Goal: Obtain resource: Download file/media

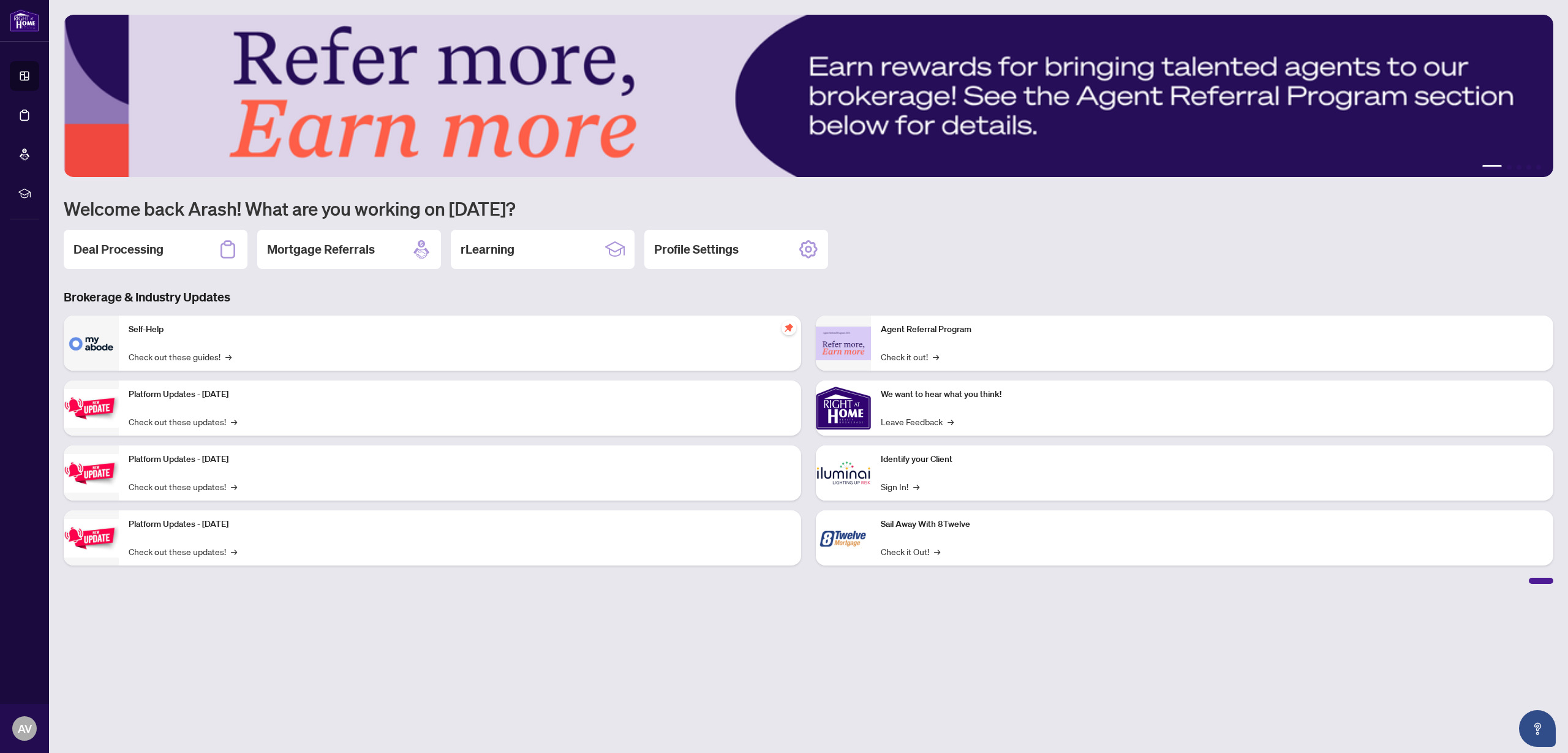
click at [143, 250] on h2 "Deal Processing" at bounding box center [119, 250] width 90 height 17
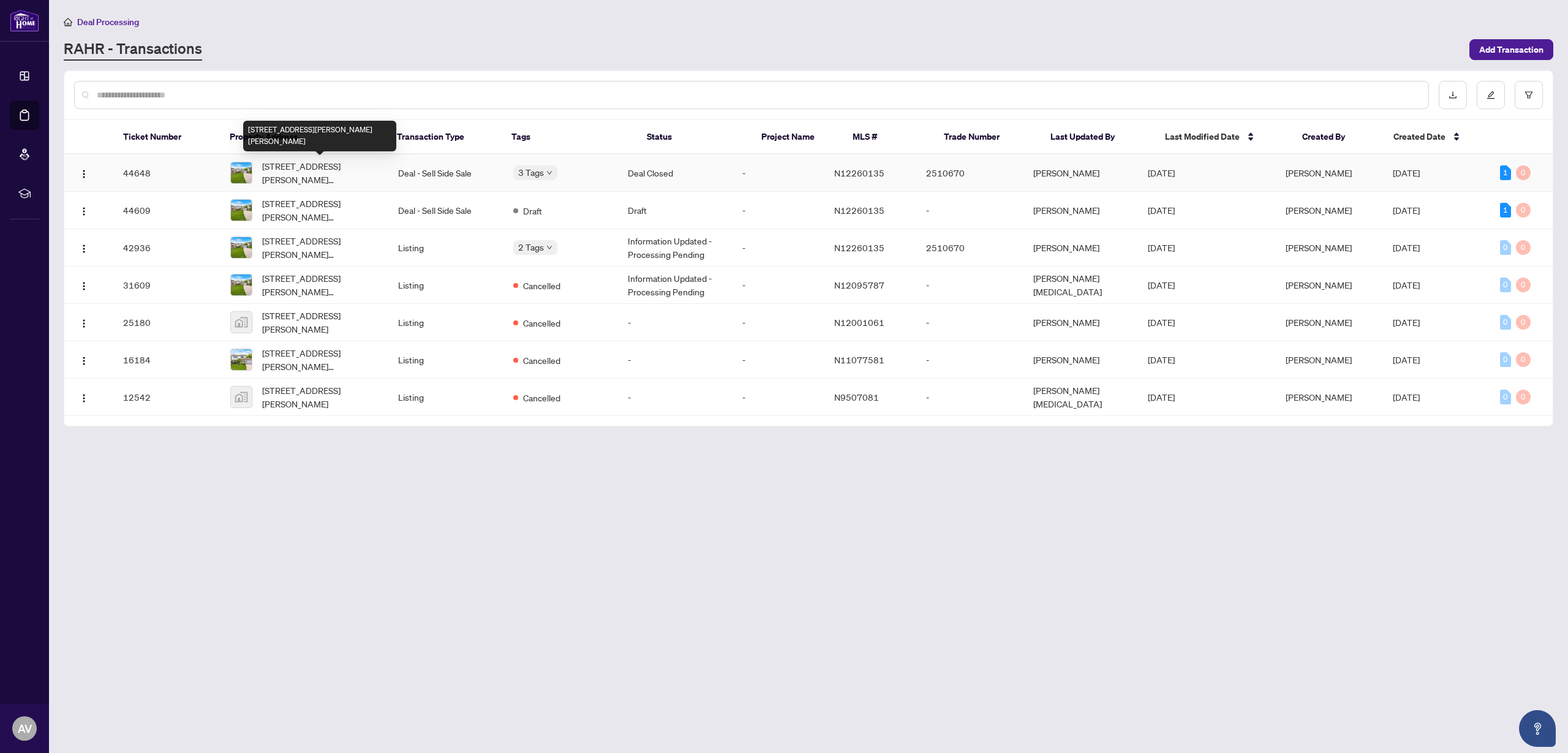
click at [280, 160] on span "[STREET_ADDRESS][PERSON_NAME][PERSON_NAME]" at bounding box center [320, 173] width 117 height 27
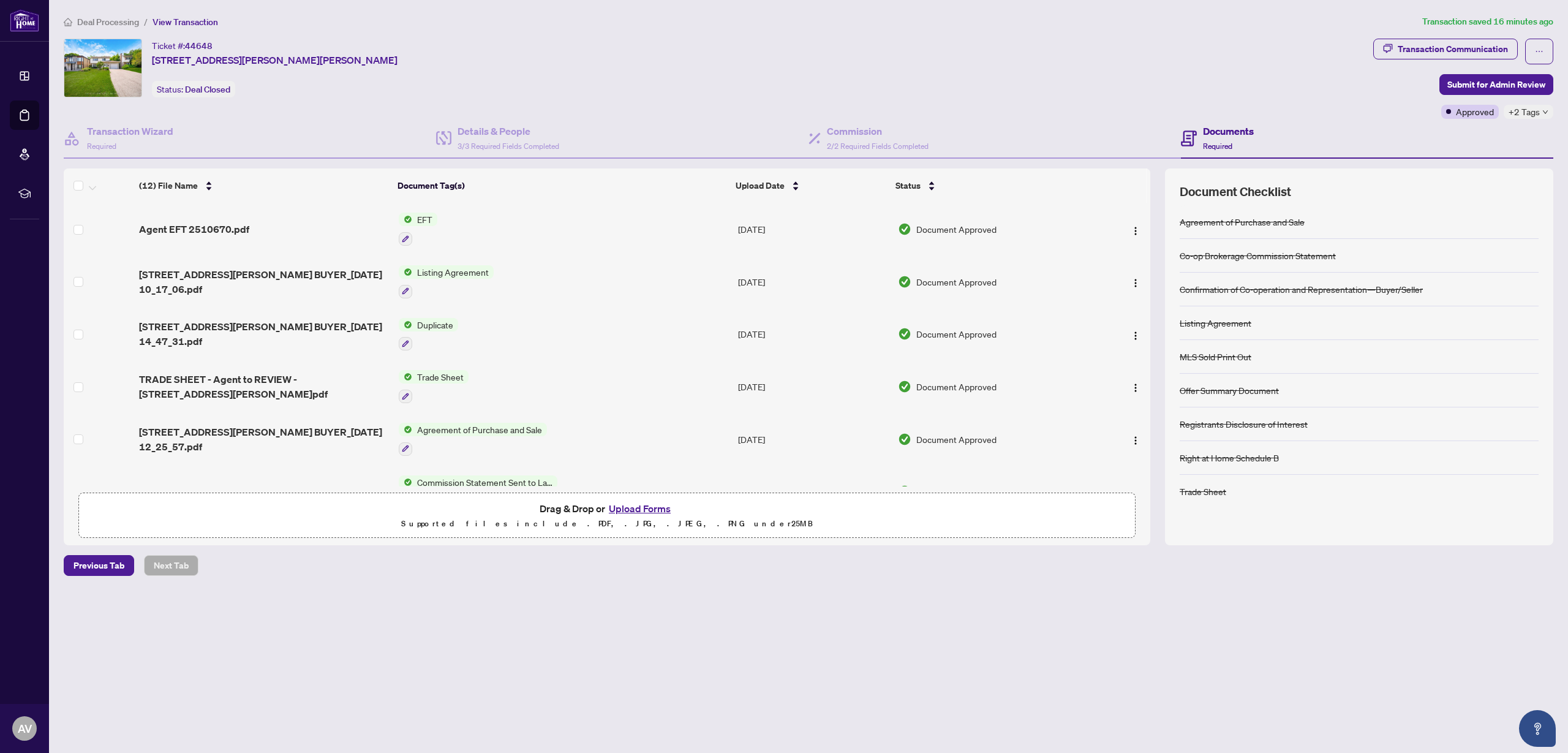
click at [423, 222] on span "EFT" at bounding box center [424, 219] width 25 height 14
drag, startPoint x: 415, startPoint y: 221, endPoint x: 389, endPoint y: 223, distance: 26.1
click at [415, 221] on span "EFT" at bounding box center [424, 219] width 25 height 14
click at [245, 234] on span "Agent EFT 2510670.pdf" at bounding box center [194, 229] width 110 height 15
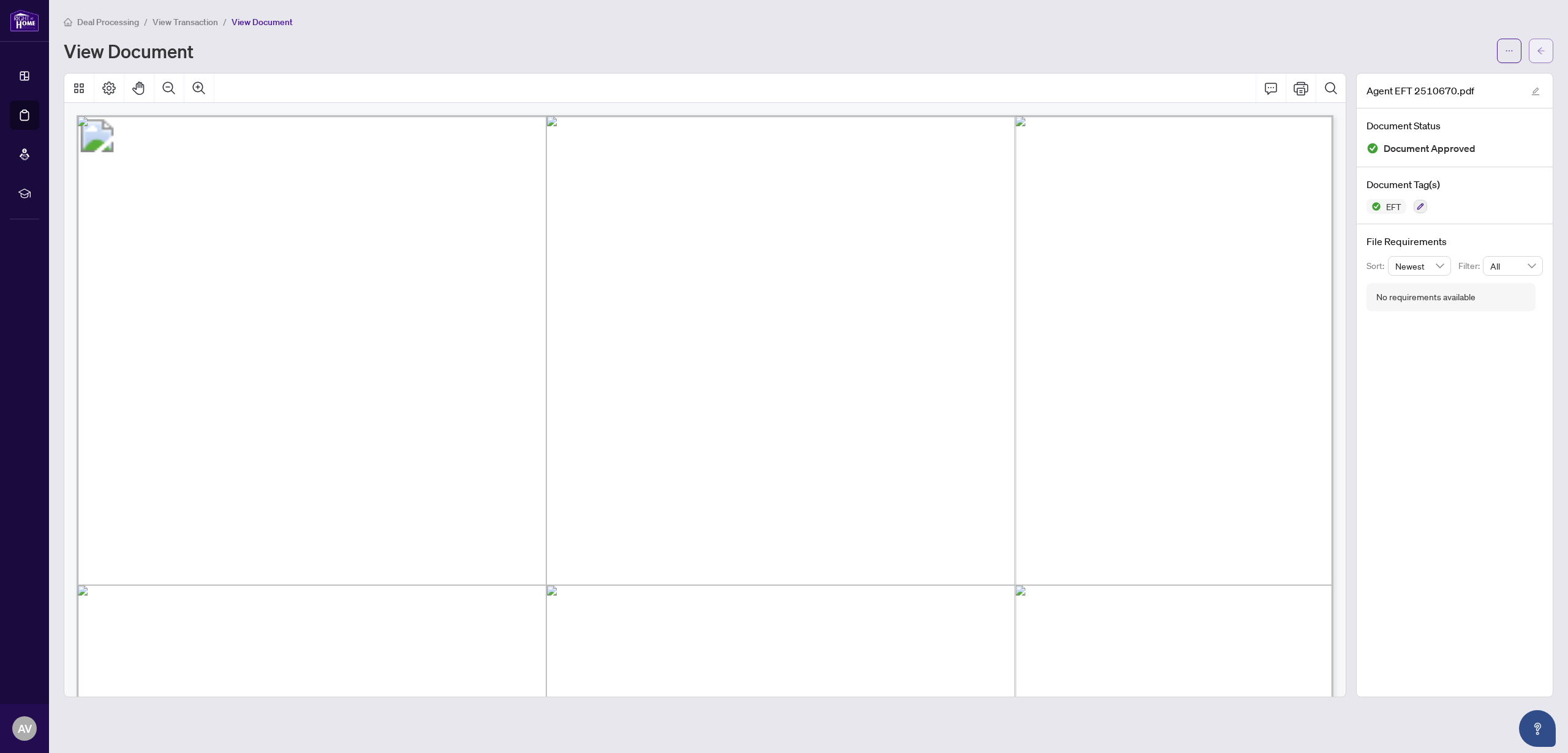
click at [1549, 54] on button "button" at bounding box center [1541, 51] width 25 height 25
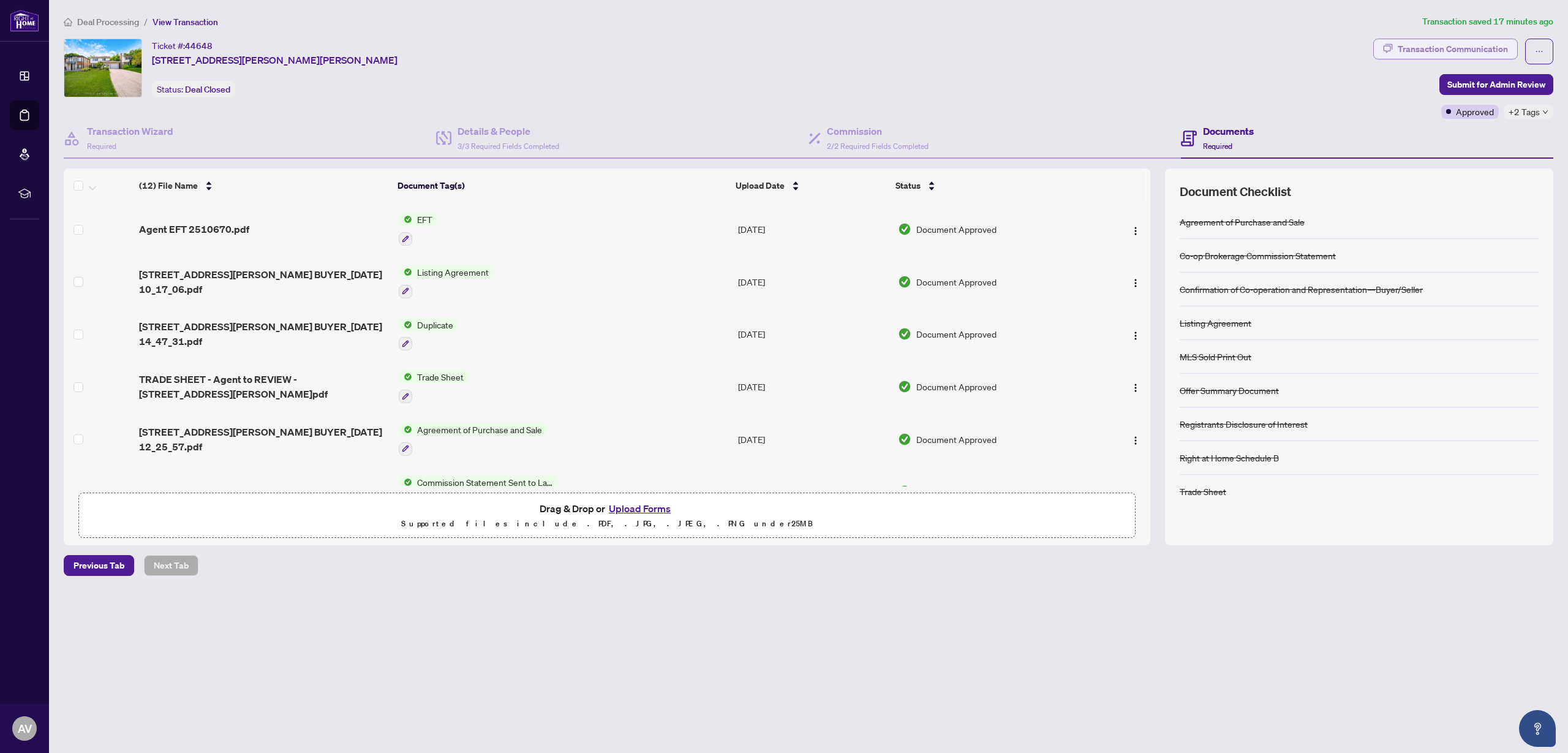
click at [1455, 44] on div "Transaction Communication" at bounding box center [1452, 49] width 110 height 20
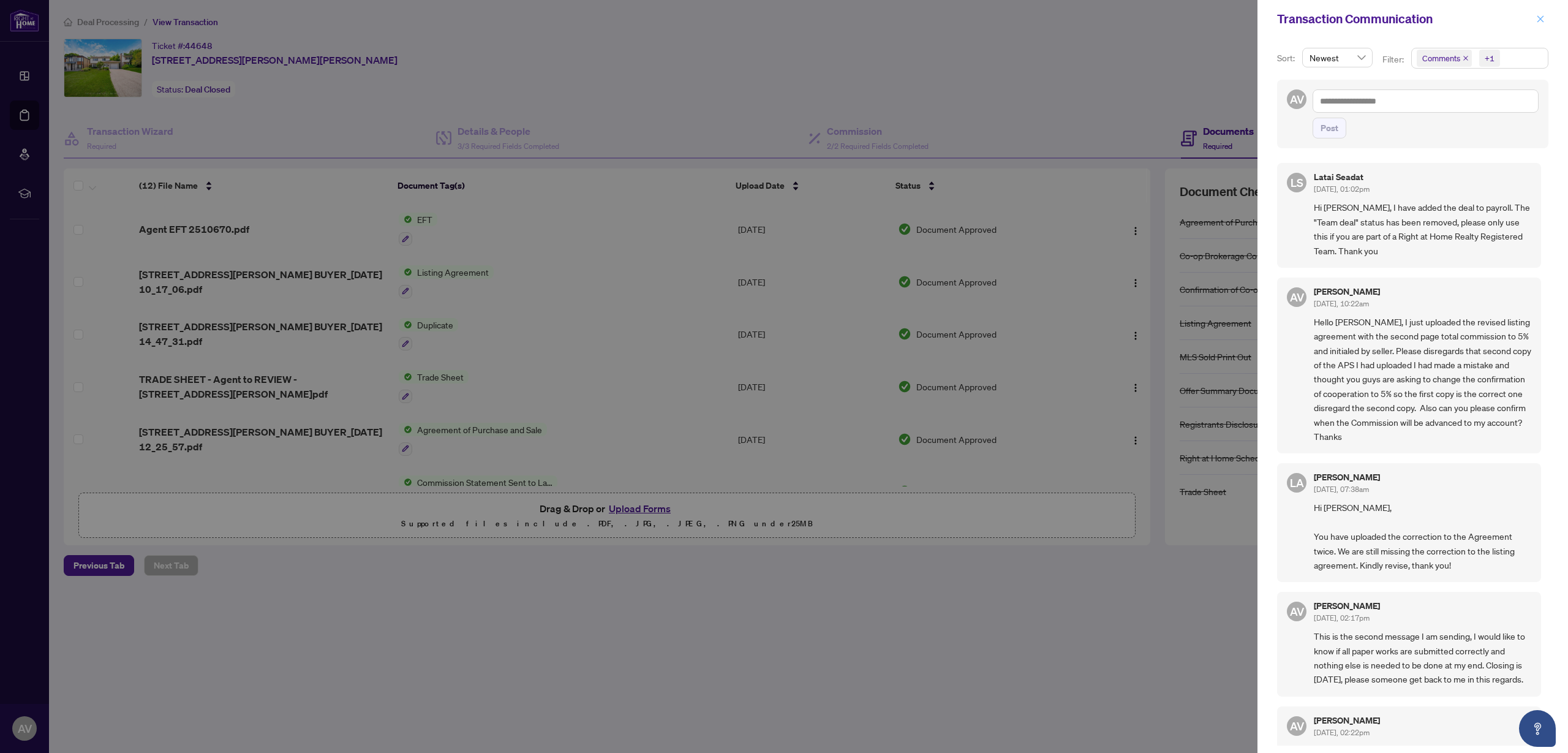
click at [1543, 17] on icon "close" at bounding box center [1540, 18] width 7 height 7
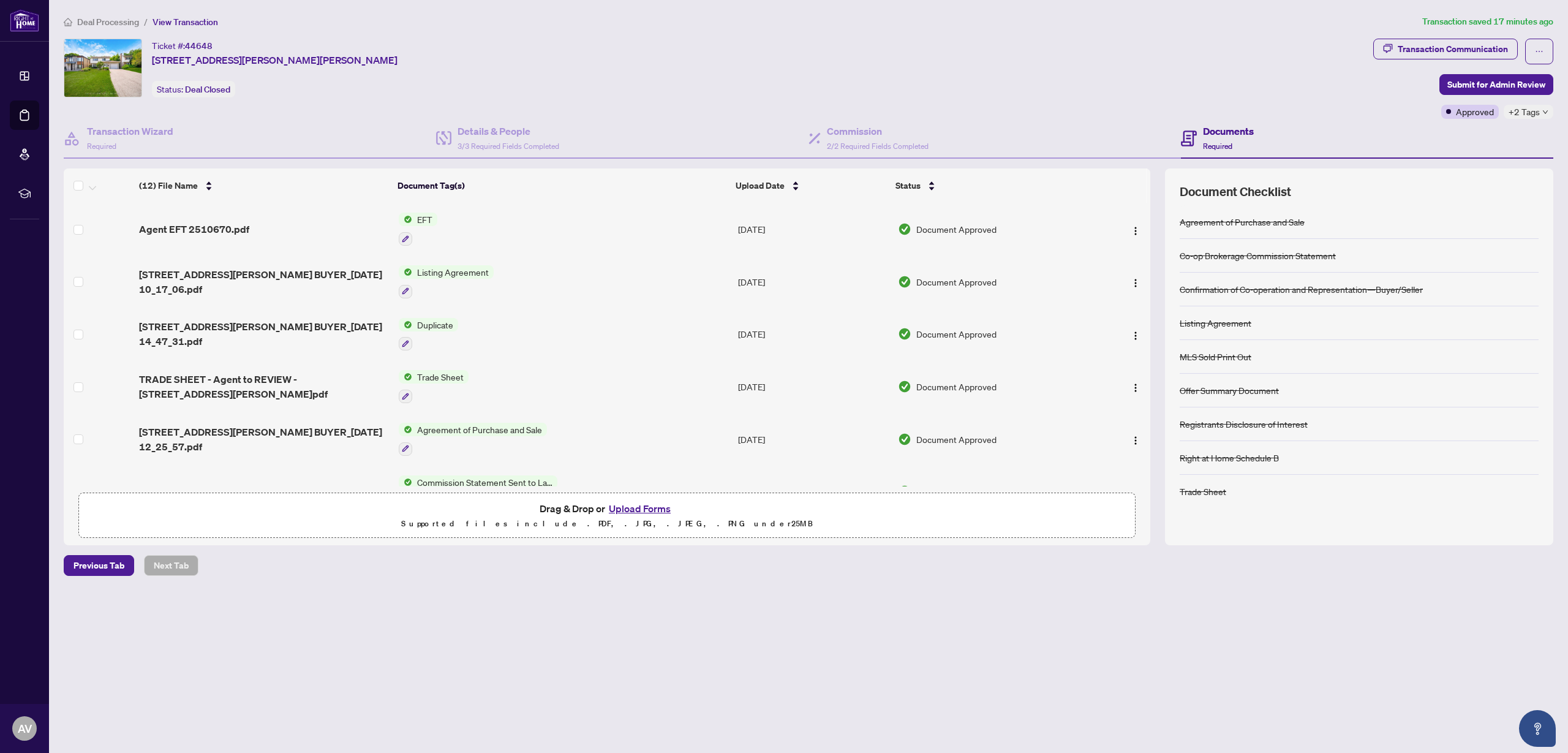
click at [1543, 111] on icon "down" at bounding box center [1545, 112] width 6 height 6
drag, startPoint x: 1163, startPoint y: 79, endPoint x: 1182, endPoint y: 79, distance: 19.0
click at [1163, 79] on div "Ticket #: 44648 [STREET_ADDRESS][PERSON_NAME][PERSON_NAME] Status: Deal Closed" at bounding box center [716, 68] width 1304 height 59
click at [202, 231] on span "Agent EFT 2510670.pdf" at bounding box center [194, 229] width 110 height 15
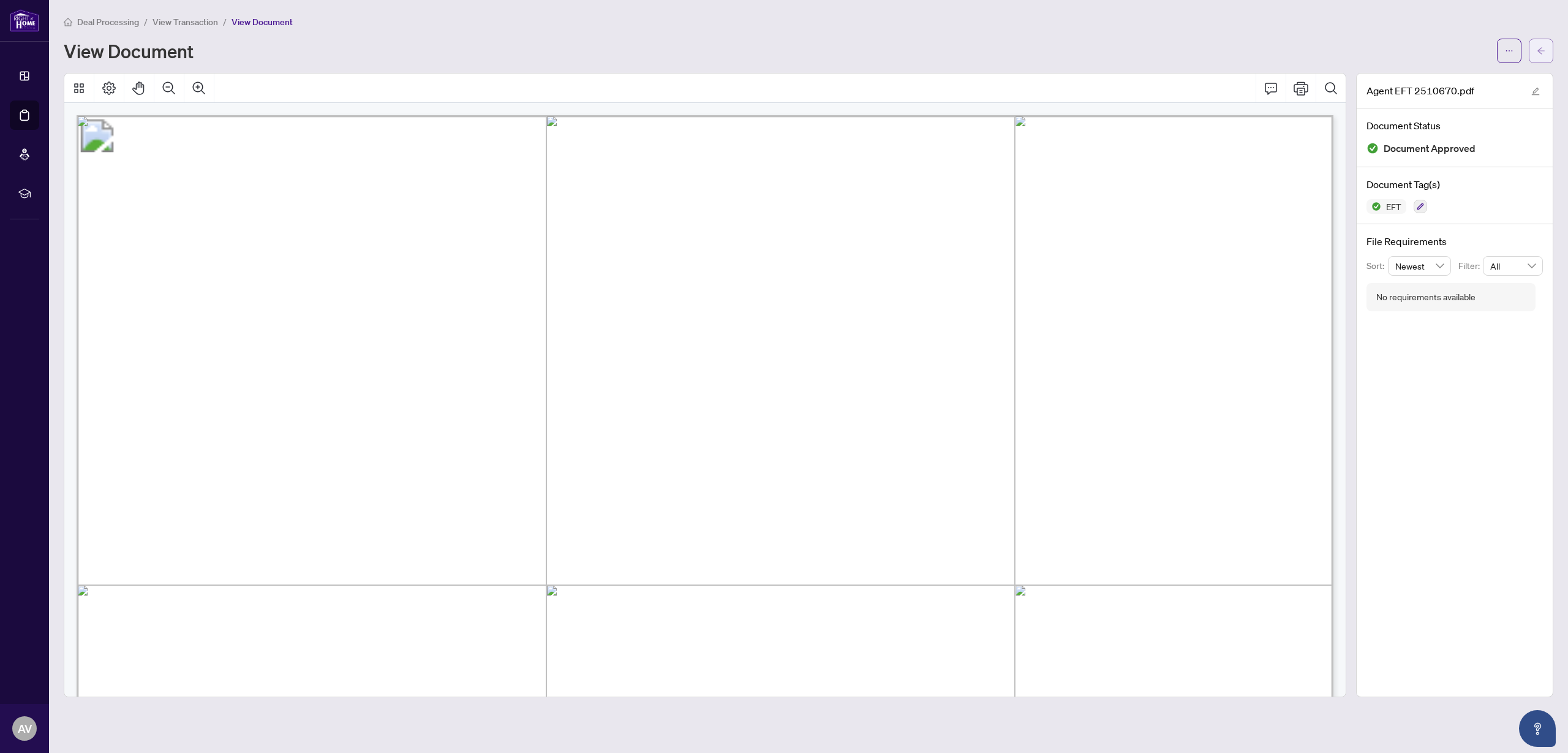
click at [1548, 52] on button "button" at bounding box center [1541, 51] width 25 height 25
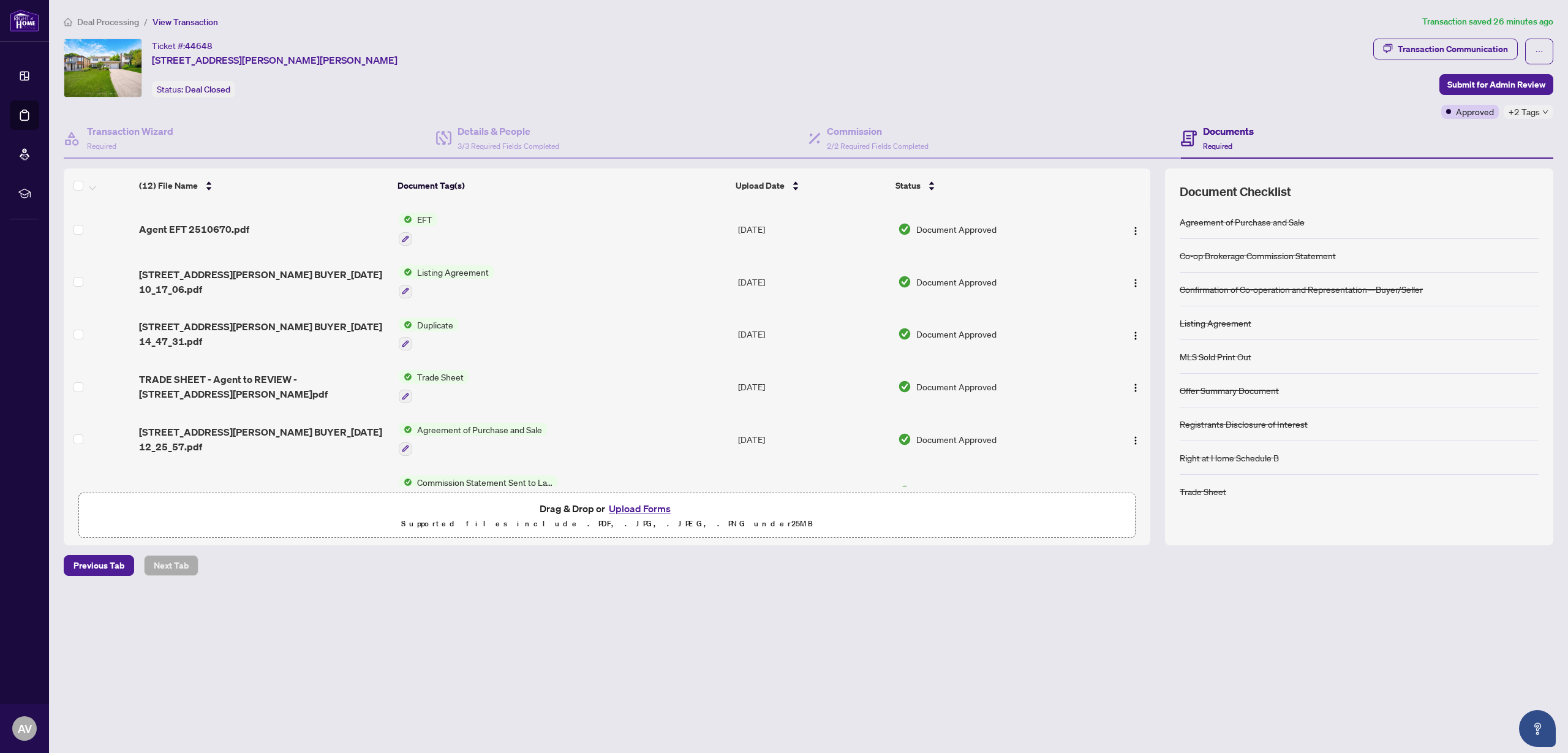
click at [455, 221] on td "EFT" at bounding box center [563, 229] width 339 height 52
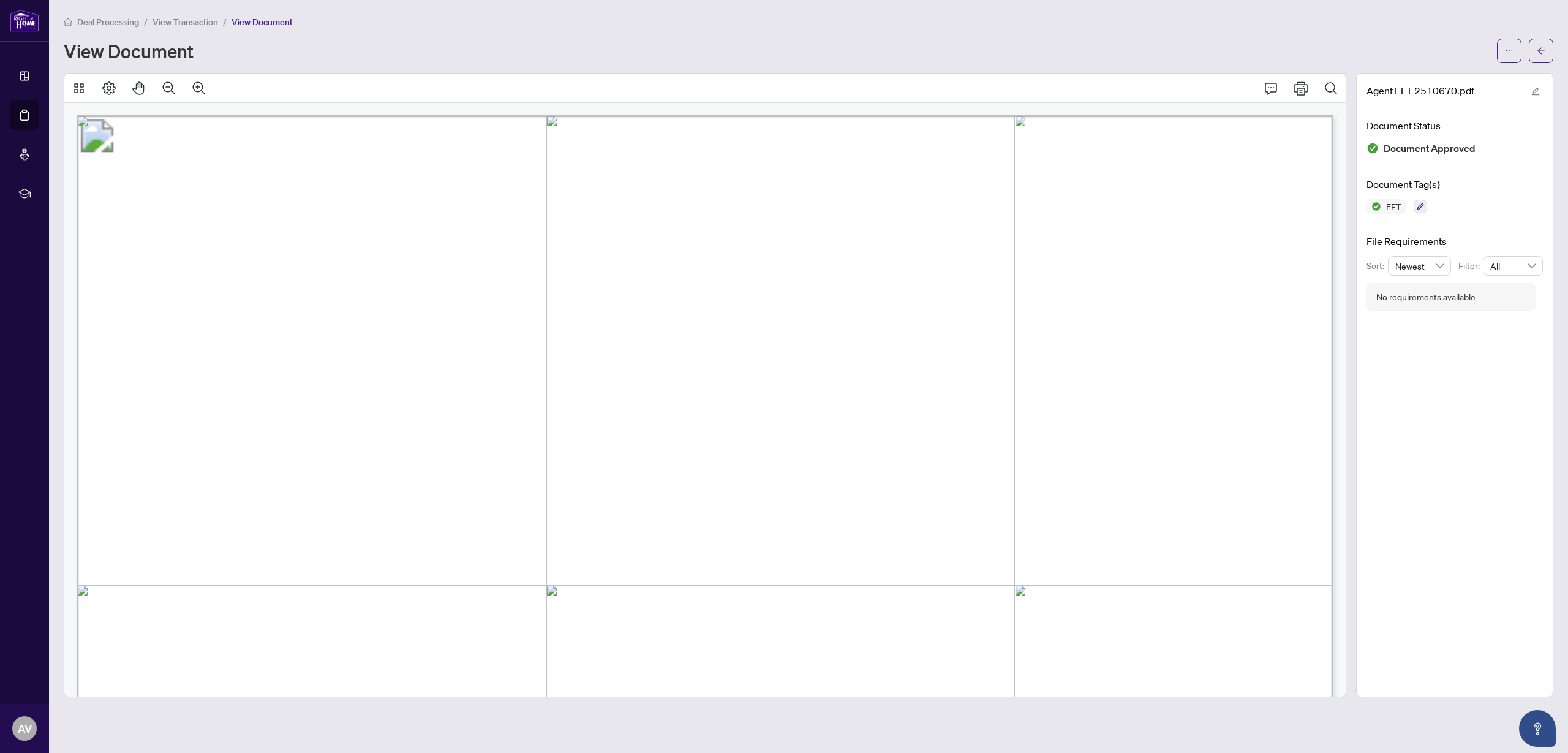
click at [1094, 251] on span "Amount" at bounding box center [1085, 248] width 52 height 15
click at [103, 82] on icon "Page Layout" at bounding box center [109, 88] width 15 height 15
click at [80, 85] on icon "Thumbnails" at bounding box center [79, 87] width 9 height 9
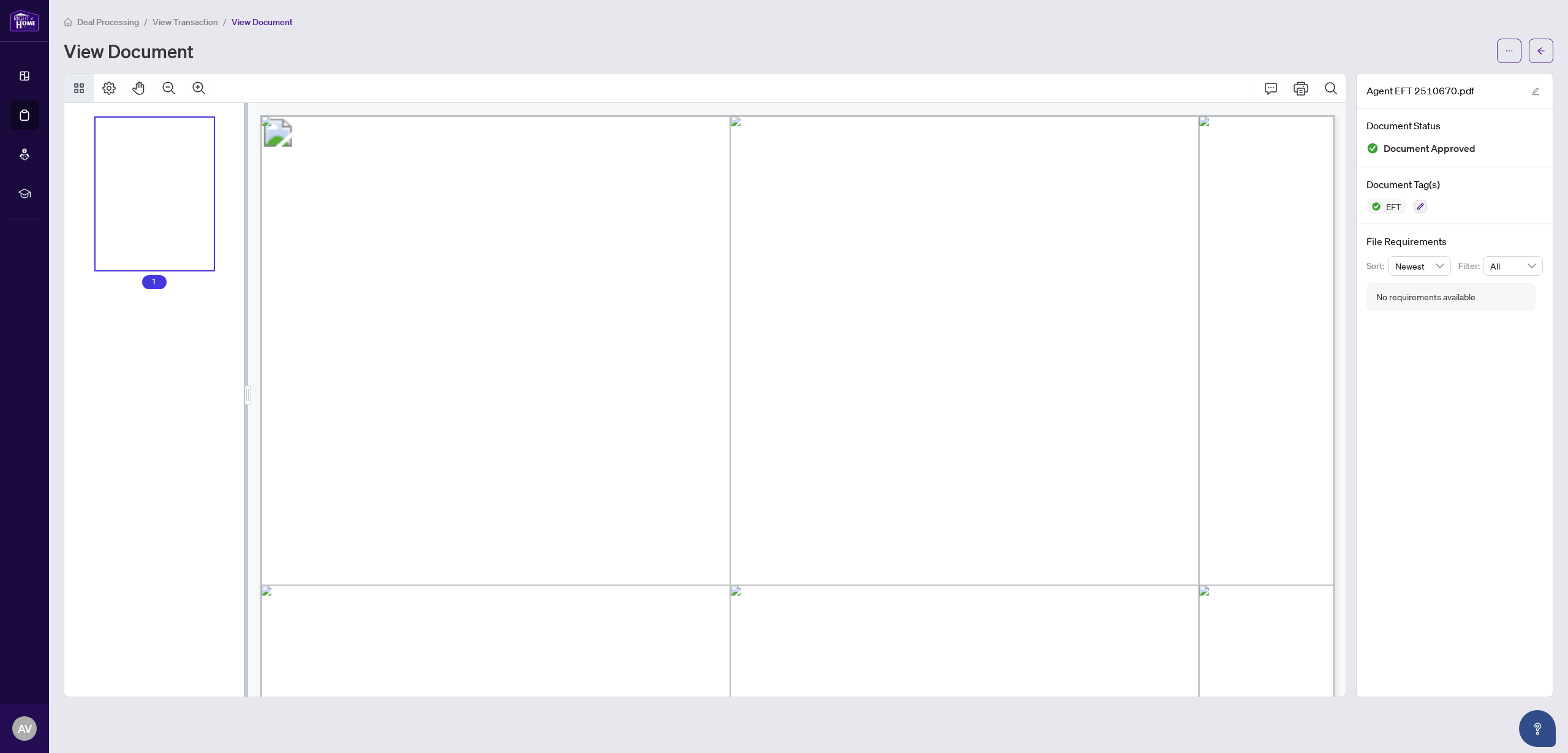
click at [80, 85] on icon "Thumbnails" at bounding box center [79, 87] width 9 height 9
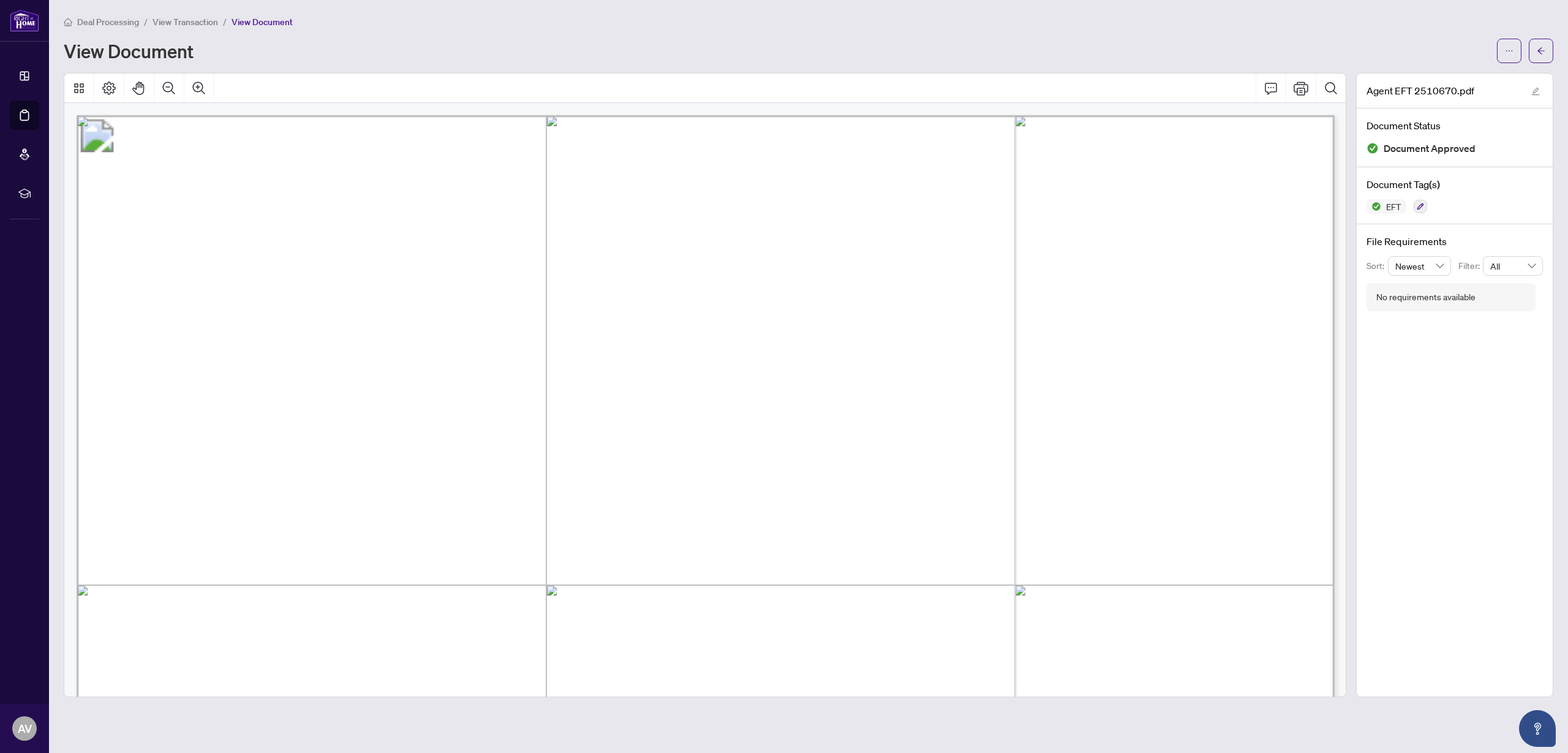
click at [838, 390] on span "Net Pay" at bounding box center [809, 397] width 58 height 15
click at [1306, 89] on icon "Print" at bounding box center [1301, 88] width 15 height 15
click at [1267, 92] on icon "Comment" at bounding box center [1271, 88] width 15 height 15
click at [1274, 87] on icon "Comment" at bounding box center [1271, 88] width 15 height 15
click at [111, 90] on icon "Page Layout" at bounding box center [109, 88] width 15 height 15
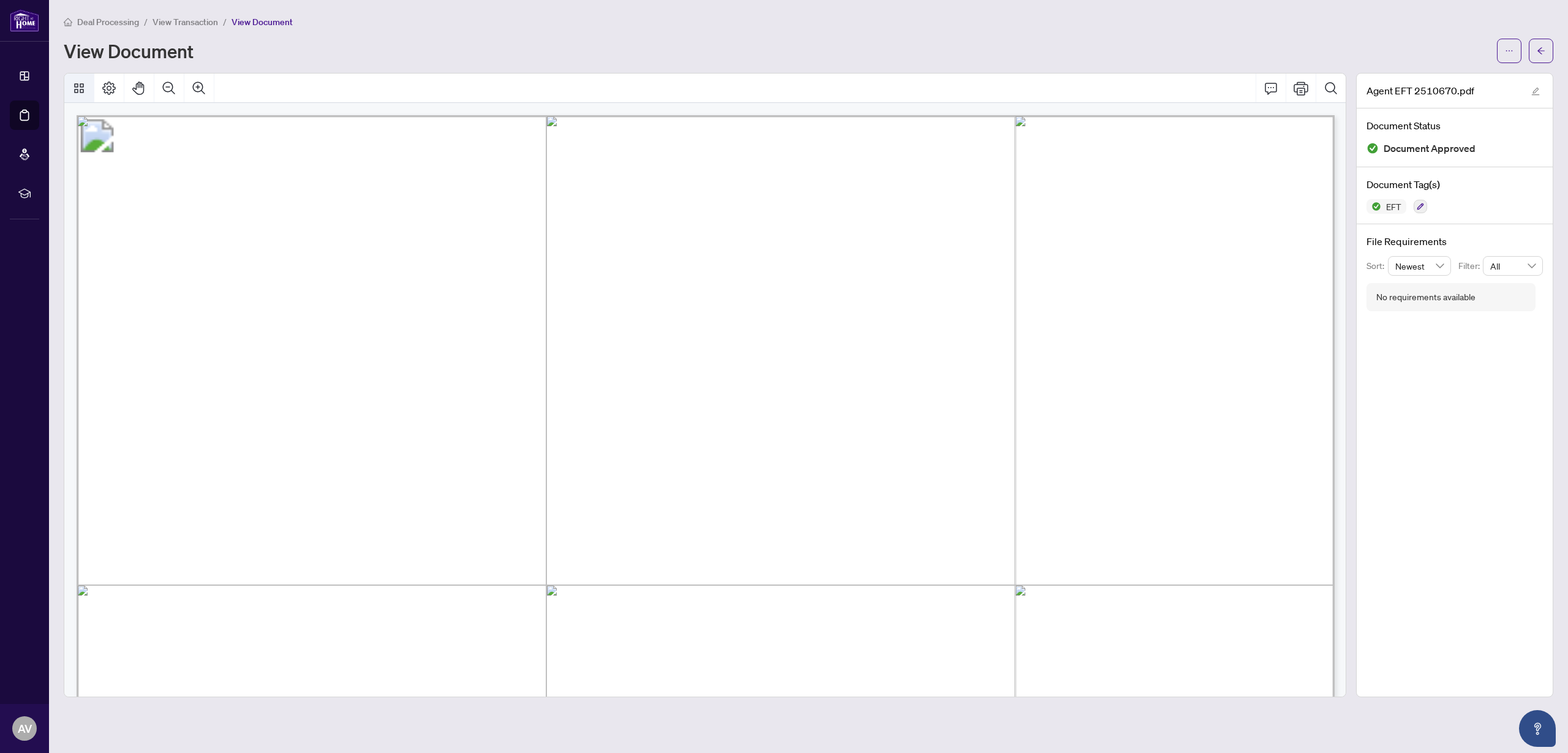
click at [75, 87] on icon "Thumbnails" at bounding box center [79, 88] width 15 height 15
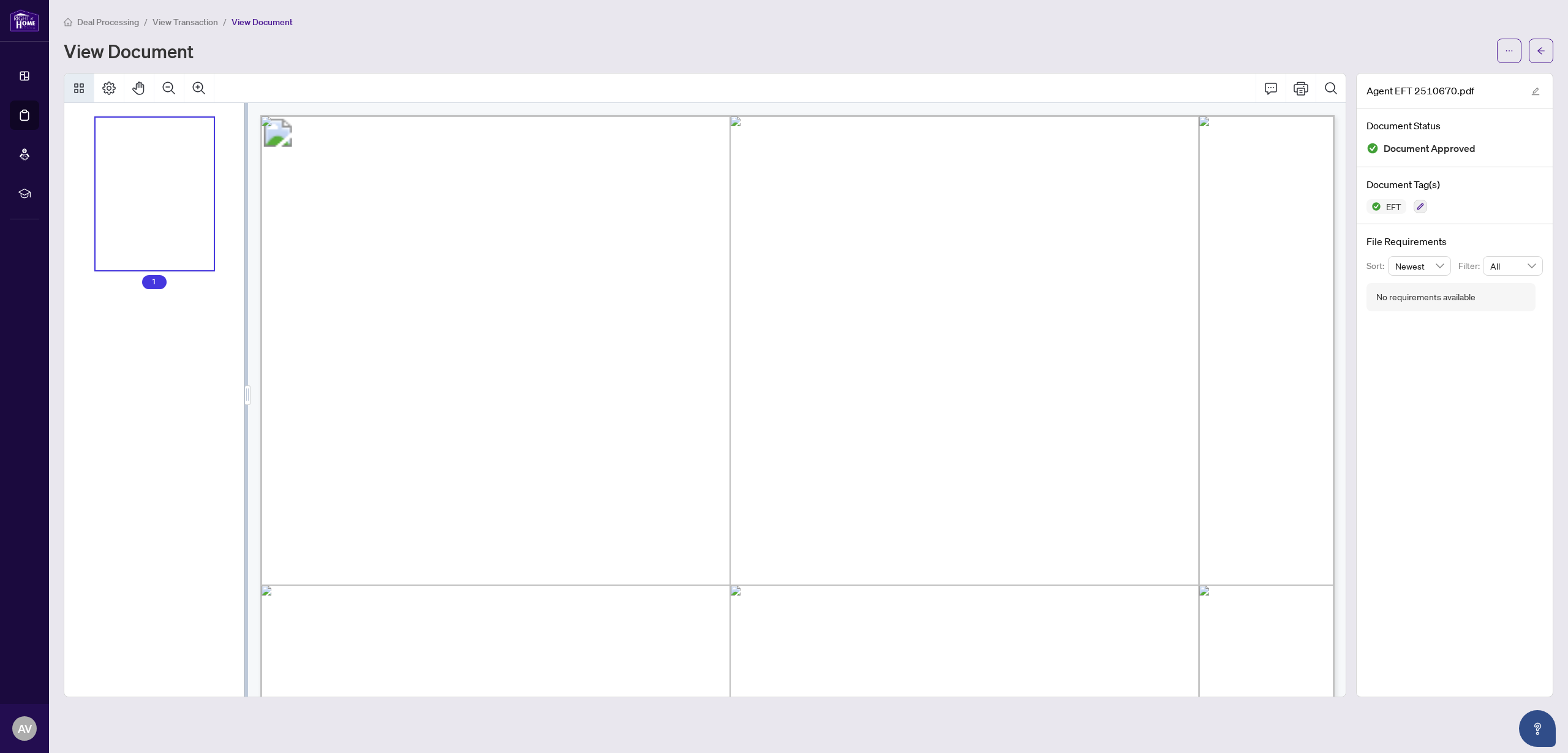
click at [140, 151] on div "Thumbnails" at bounding box center [154, 194] width 119 height 153
click at [1540, 92] on button "button" at bounding box center [1535, 90] width 15 height 15
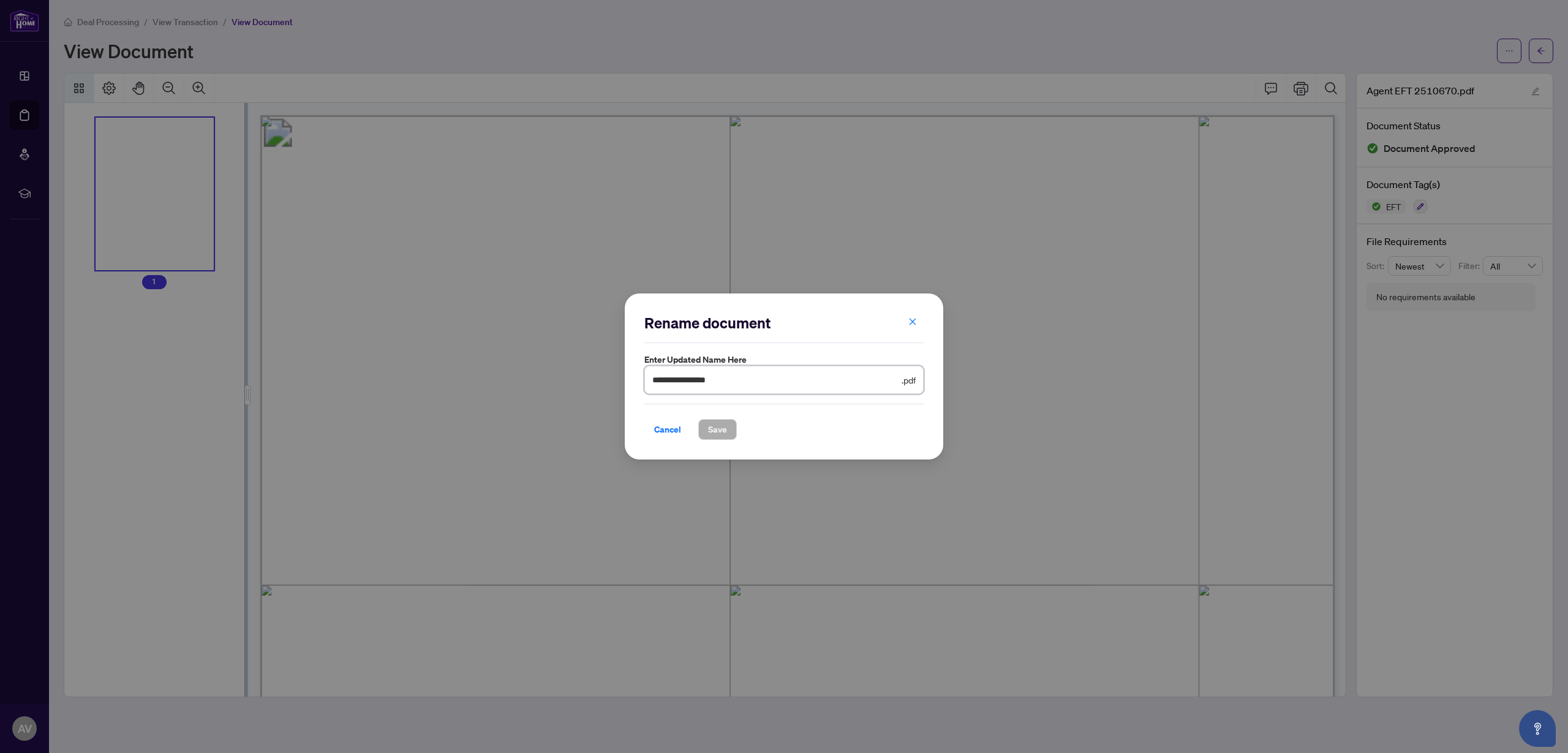
click at [722, 385] on input "**********" at bounding box center [775, 379] width 247 height 14
click at [894, 383] on input "**********" at bounding box center [775, 379] width 247 height 14
click at [716, 350] on div "**********" at bounding box center [784, 376] width 280 height 127
drag, startPoint x: 715, startPoint y: 360, endPoint x: 723, endPoint y: 375, distance: 17.0
click at [715, 360] on label "Enter updated name here" at bounding box center [784, 360] width 280 height 14
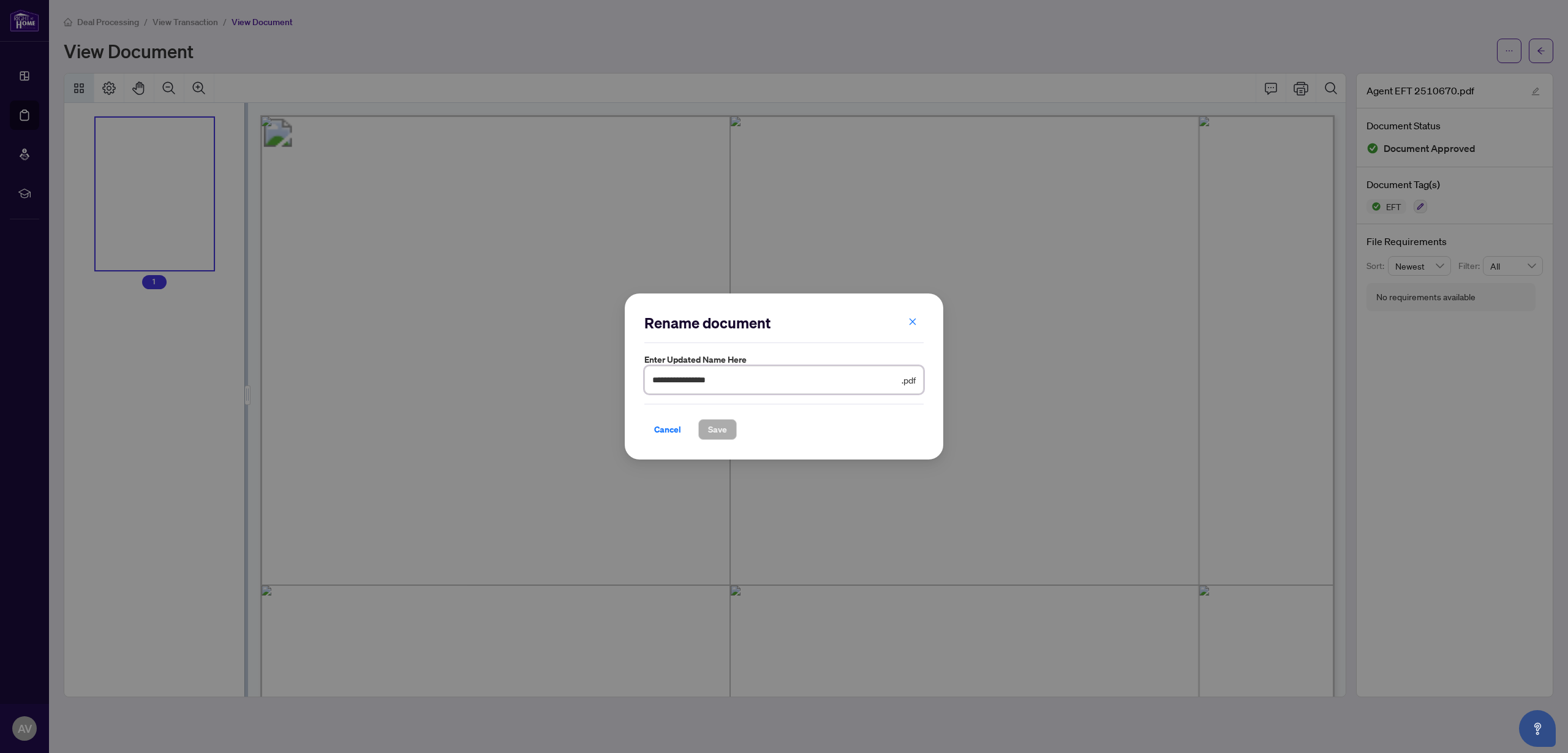
click at [741, 385] on input "**********" at bounding box center [775, 379] width 247 height 14
type input "**********"
click at [720, 430] on span "Save" at bounding box center [718, 429] width 19 height 20
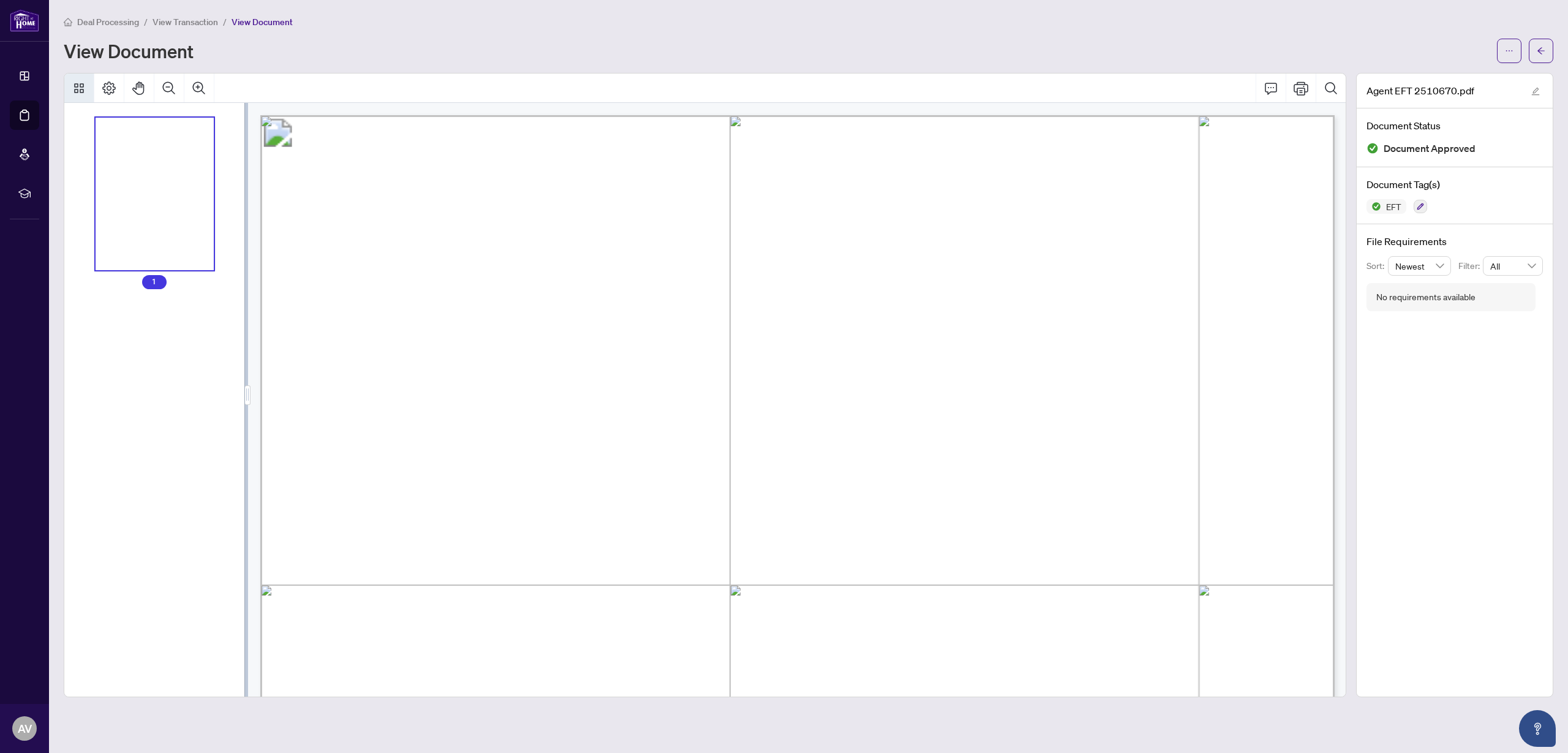
scroll to position [4, 0]
click at [1518, 44] on button "button" at bounding box center [1509, 51] width 25 height 25
click at [1446, 80] on span "Download" at bounding box center [1465, 77] width 93 height 14
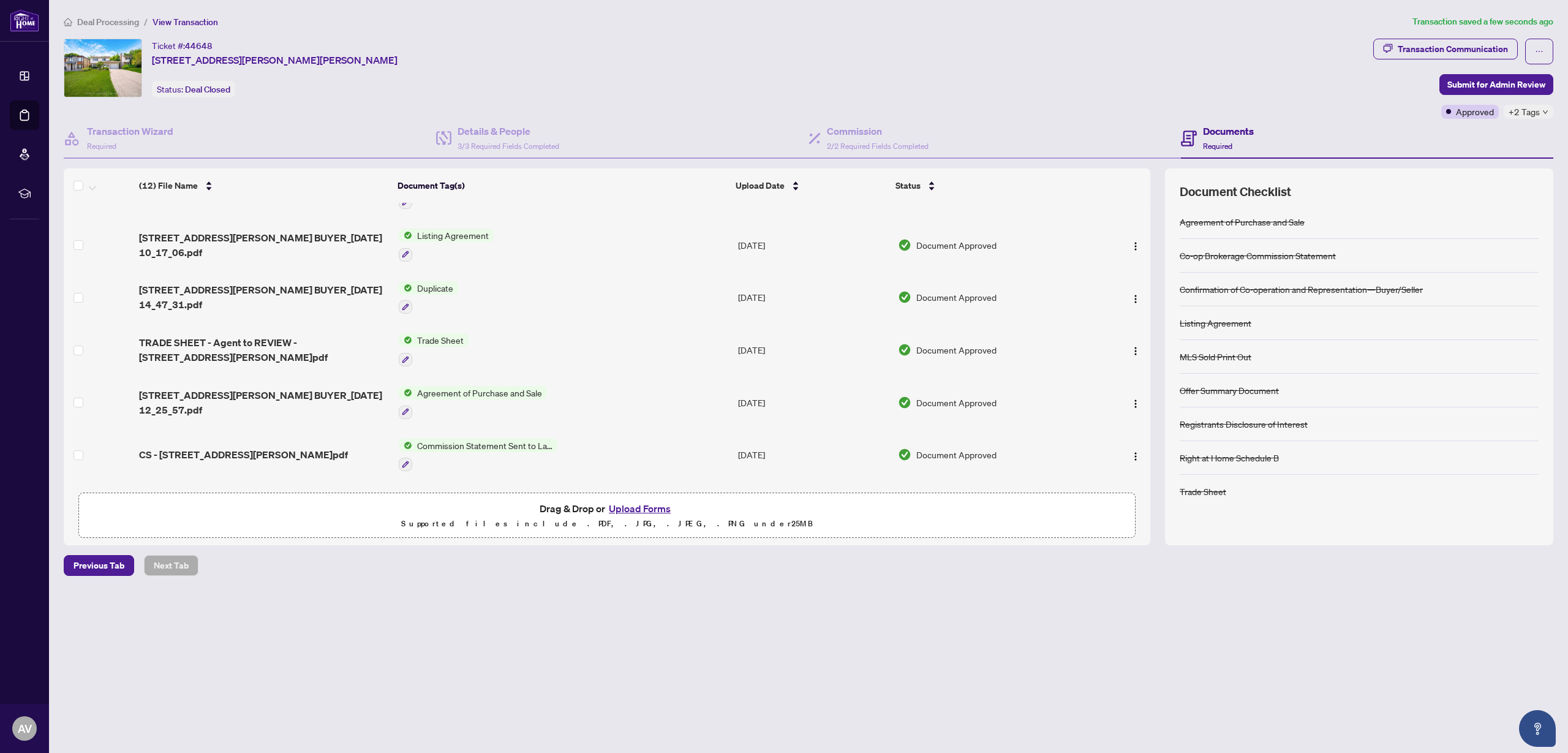
scroll to position [49, 0]
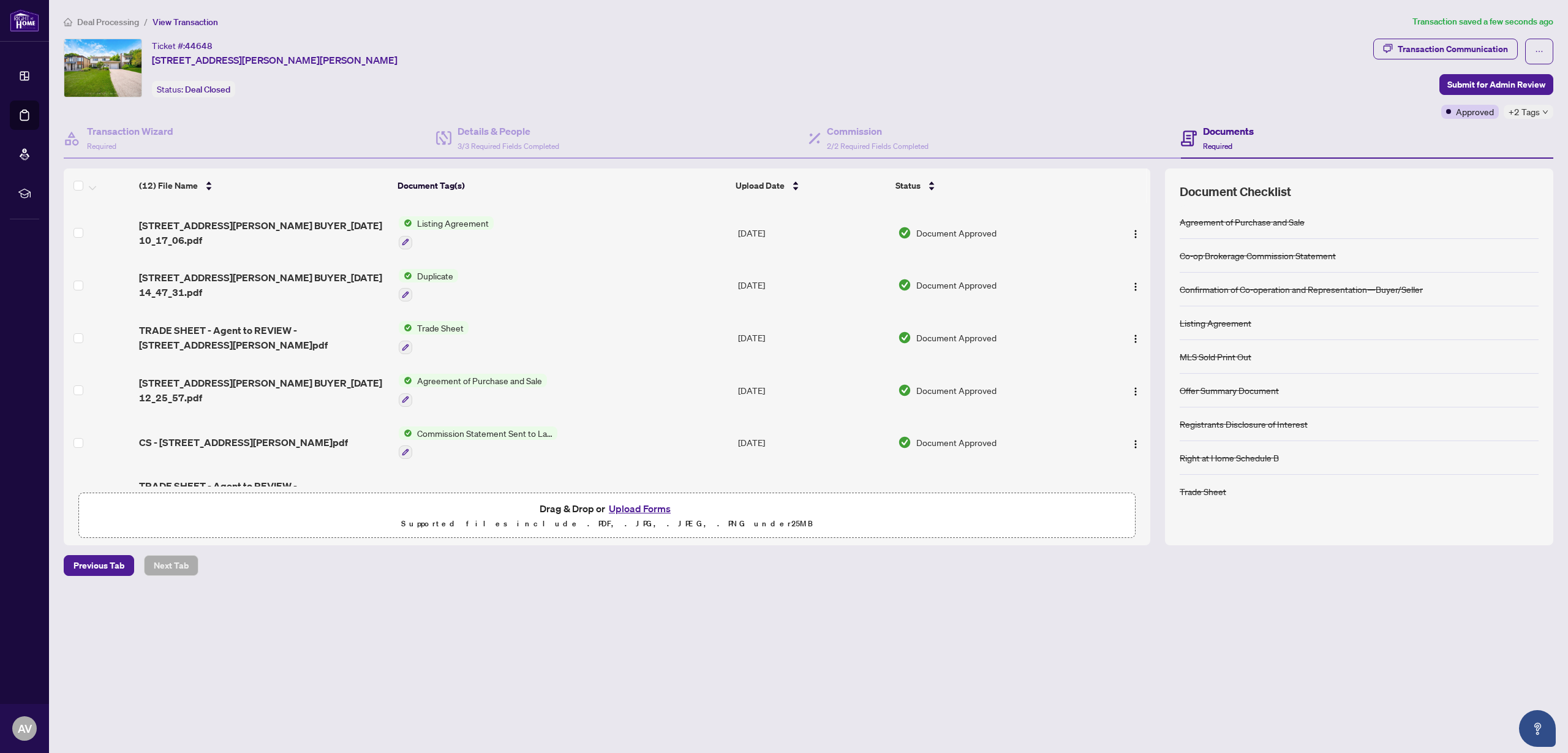
click at [448, 330] on span "Trade Sheet" at bounding box center [440, 328] width 56 height 14
click at [346, 331] on span "TRADE SHEET - Agent to REVIEW - [STREET_ADDRESS][PERSON_NAME]pdf" at bounding box center [264, 337] width 249 height 29
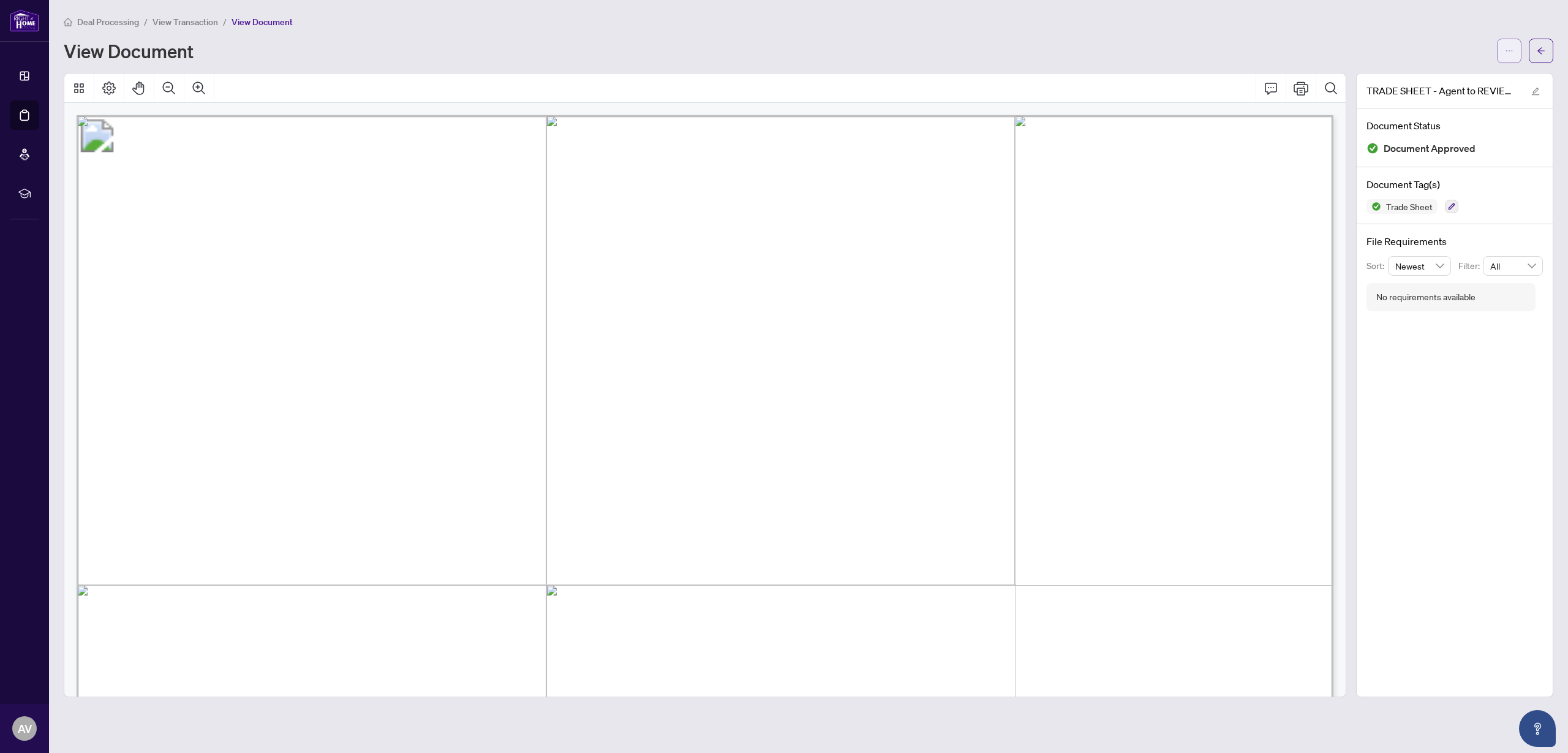
click at [1508, 48] on icon "ellipsis" at bounding box center [1509, 51] width 9 height 9
click at [1465, 78] on span "Download" at bounding box center [1465, 77] width 93 height 14
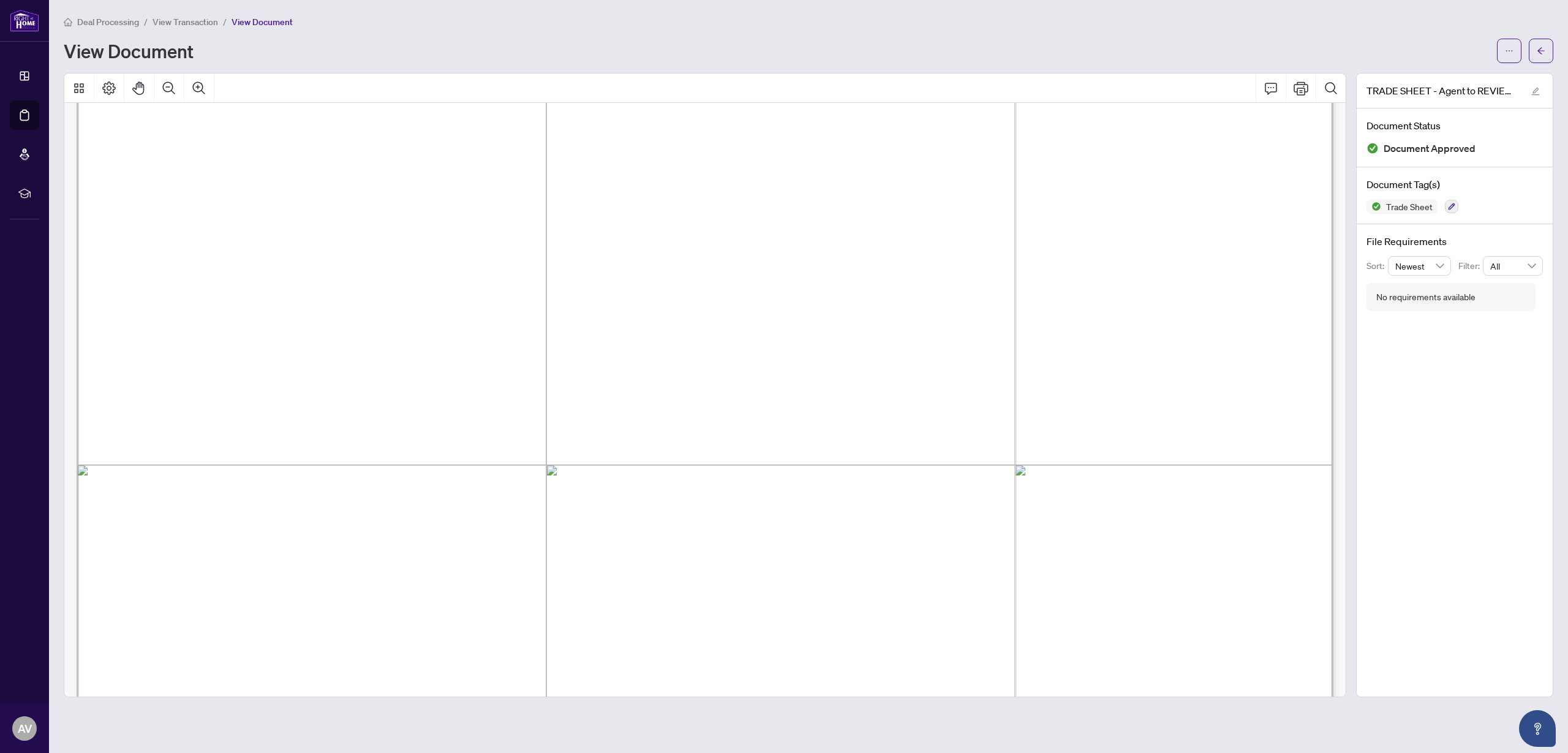
scroll to position [121, 0]
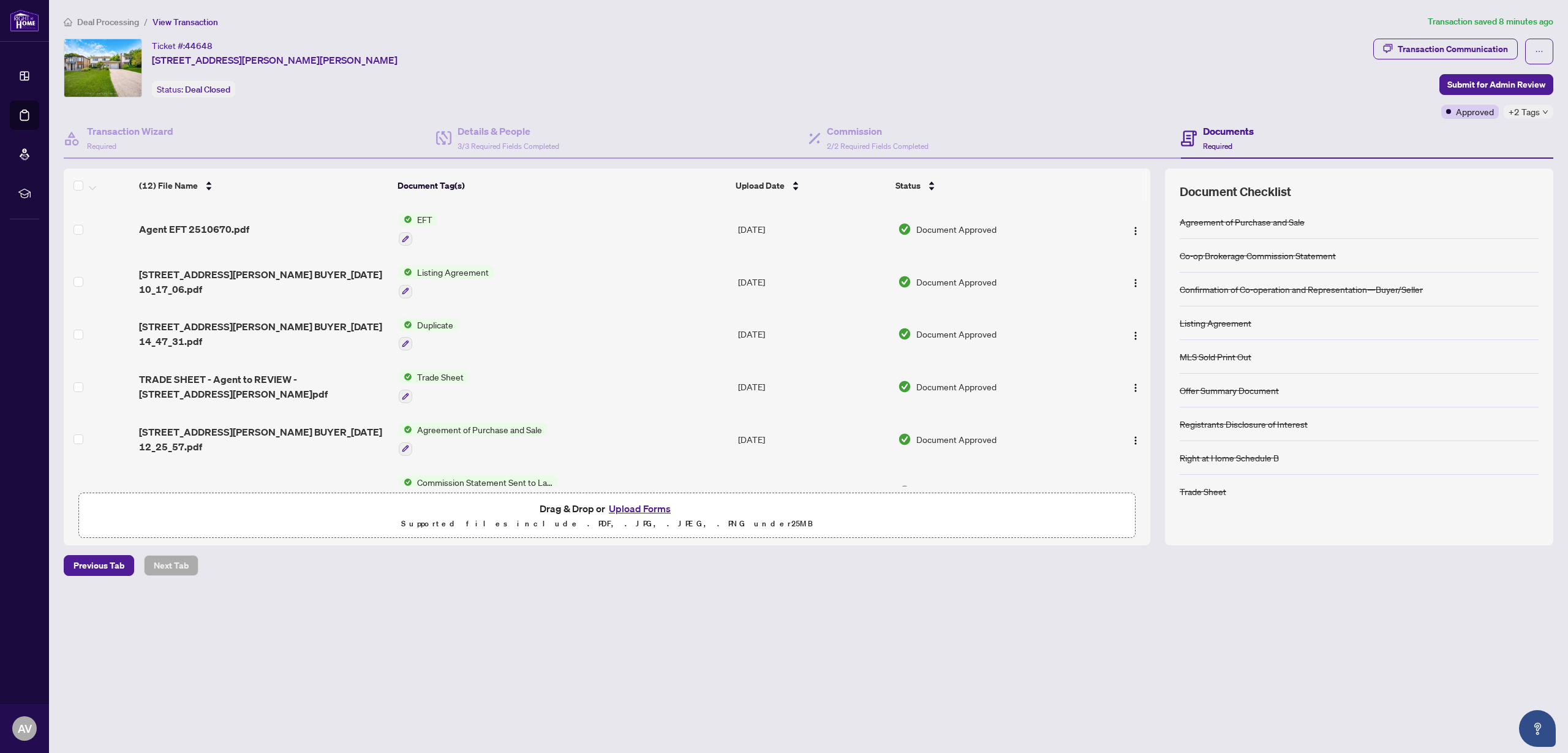
click at [423, 226] on div "EFT" at bounding box center [418, 229] width 39 height 33
click at [225, 229] on span "Agent EFT 2510670.pdf" at bounding box center [194, 229] width 110 height 15
